Goal: Book appointment/travel/reservation

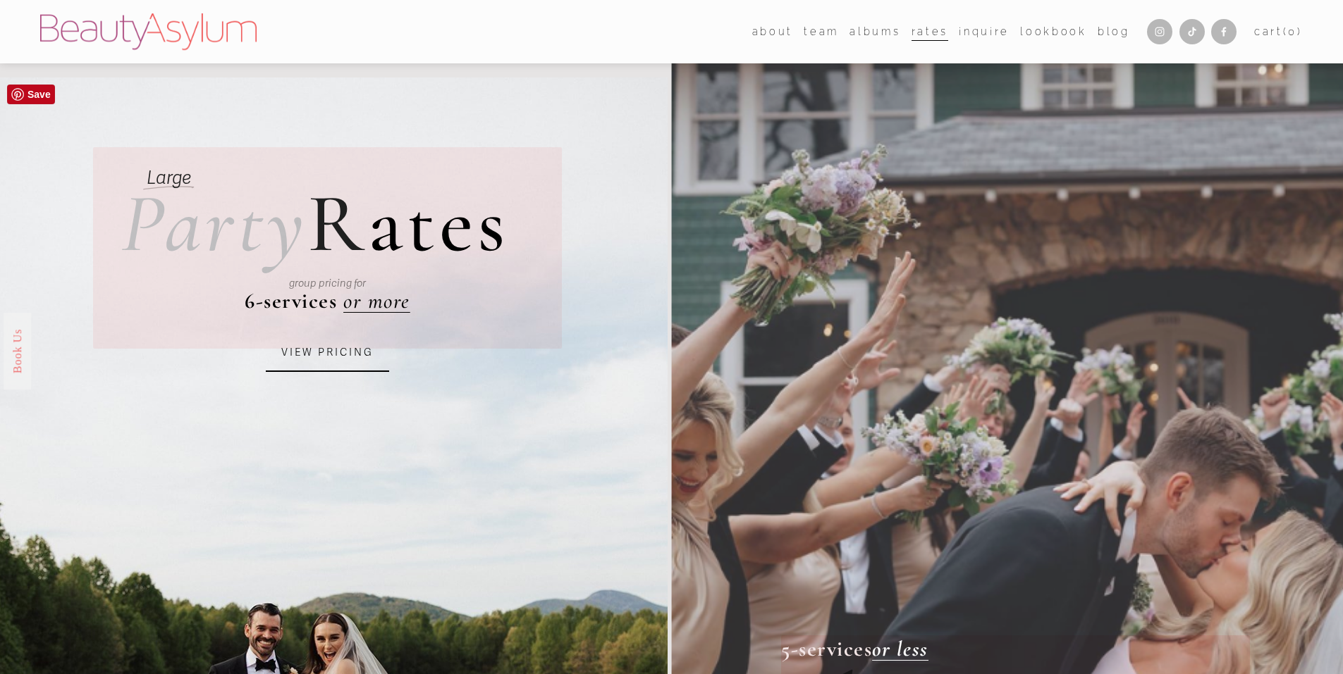
click at [18, 357] on link "Book Us" at bounding box center [17, 350] width 27 height 77
click at [320, 352] on link "VIEW PRICING" at bounding box center [327, 353] width 123 height 38
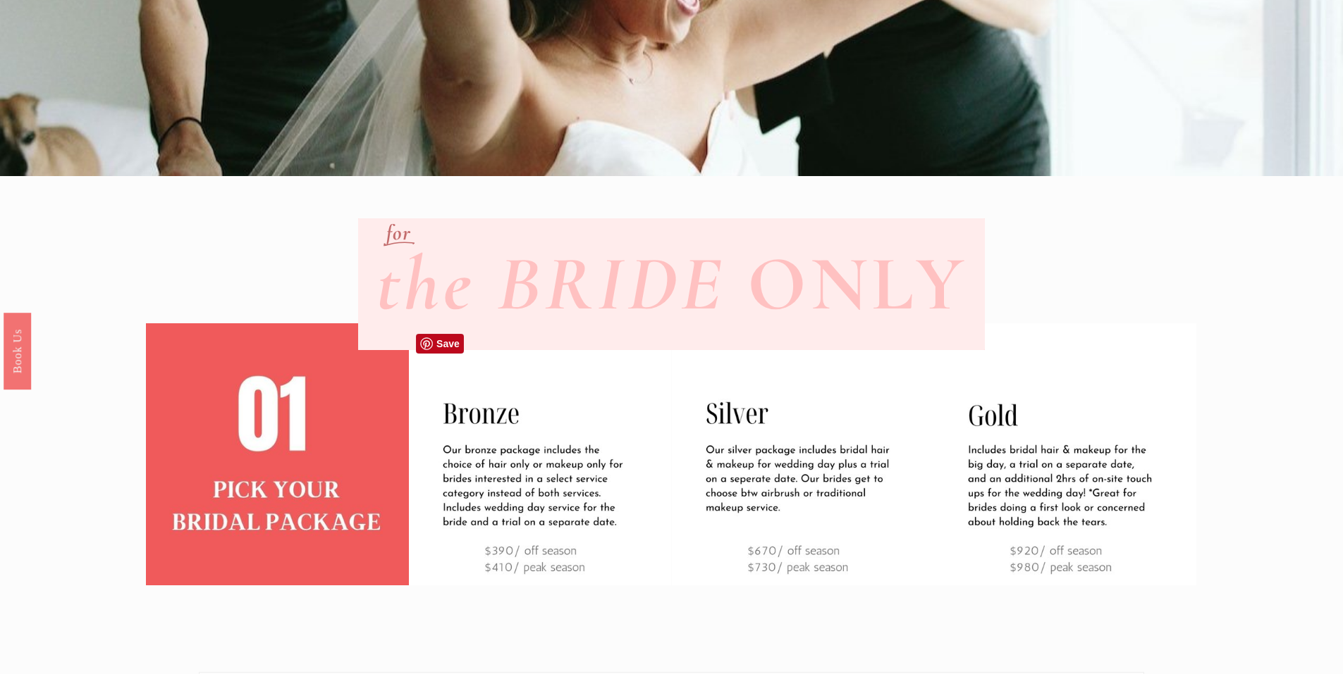
scroll to position [344, 0]
